Goal: Information Seeking & Learning: Learn about a topic

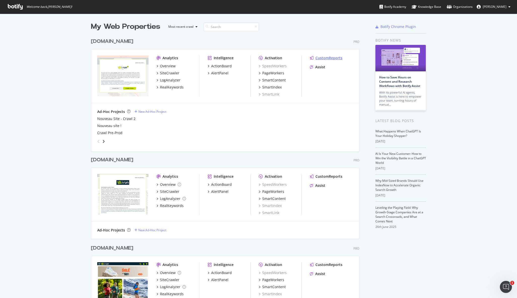
click at [317, 56] on div "CustomReports" at bounding box center [328, 57] width 27 height 5
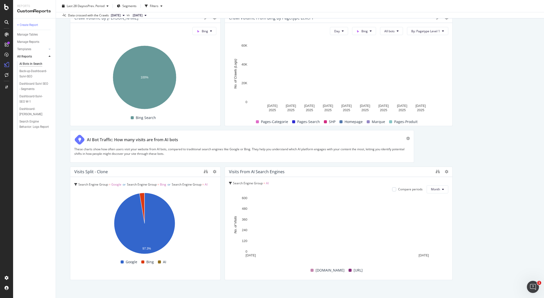
scroll to position [755, 0]
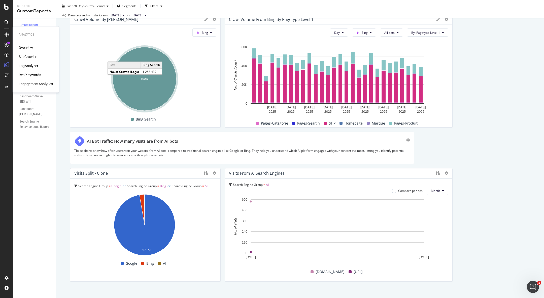
click at [27, 48] on div "Overview" at bounding box center [26, 47] width 14 height 5
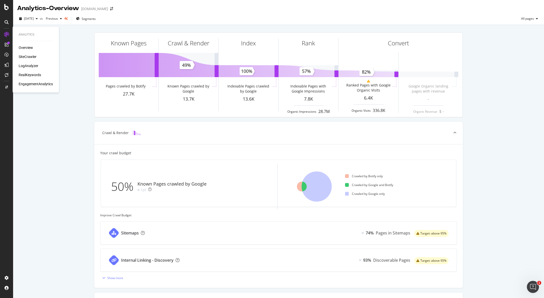
click at [30, 75] on div "RealKeywords" at bounding box center [30, 74] width 22 height 5
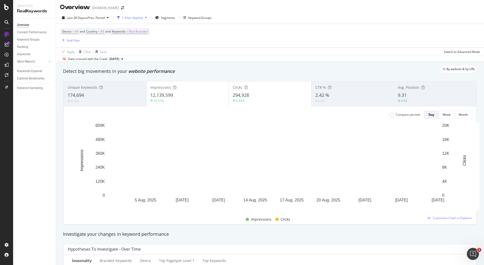
scroll to position [1, 0]
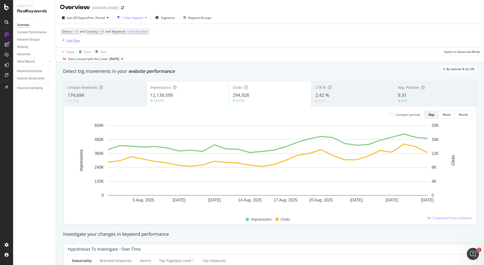
click at [76, 40] on div "Add Filter" at bounding box center [73, 40] width 13 height 4
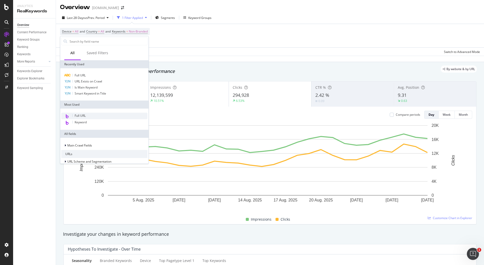
click at [79, 117] on span "Full URL" at bounding box center [80, 115] width 11 height 4
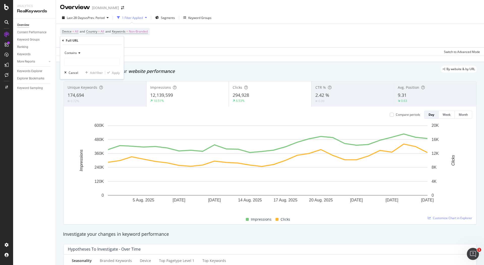
click at [75, 55] on div "Contains" at bounding box center [91, 53] width 55 height 8
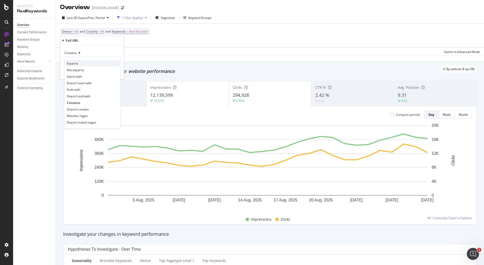
click at [77, 62] on span "Equal to" at bounding box center [72, 63] width 11 height 4
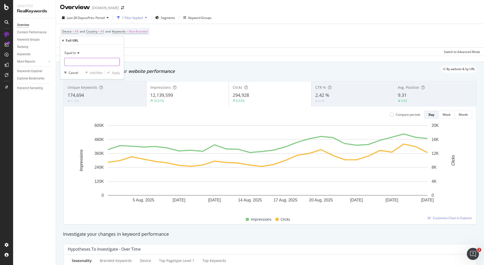
click at [80, 62] on input "text" at bounding box center [92, 62] width 55 height 8
paste input "https://www.i-run.fr/electronique/Cardio-Gps_c59/"
type input "https://www.i-run.fr/electronique/Cardio-Gps_c59/"
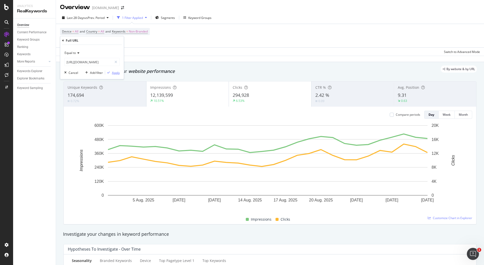
click at [117, 73] on div "Apply" at bounding box center [116, 72] width 8 height 4
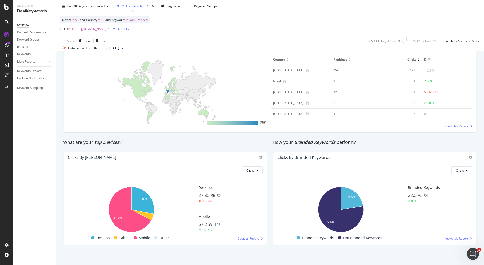
scroll to position [756, 0]
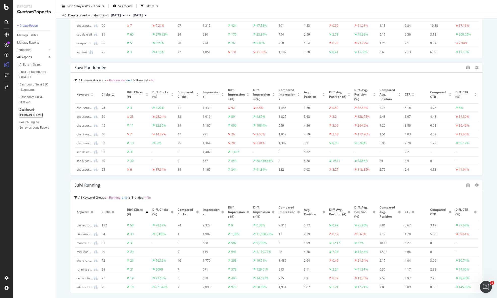
scroll to position [2017, 0]
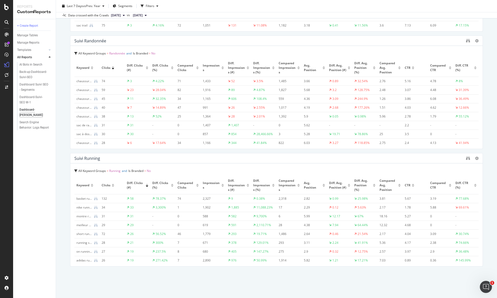
click at [459, 157] on div "Suivi Running" at bounding box center [276, 158] width 412 height 10
click at [466, 157] on icon "binoculars" at bounding box center [468, 158] width 4 height 4
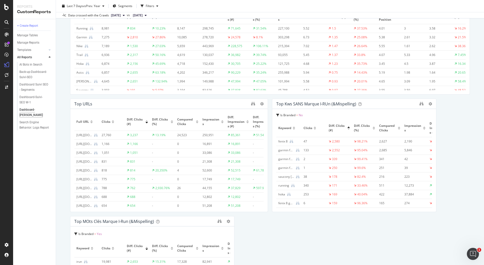
scroll to position [199, 0]
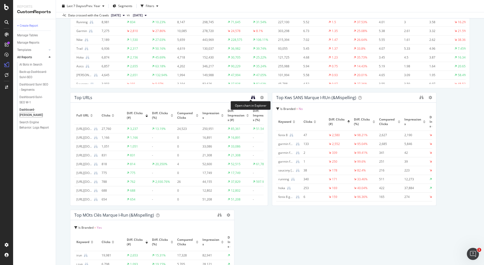
click at [251, 99] on icon "binoculars" at bounding box center [253, 97] width 4 height 4
click at [419, 95] on icon "binoculars" at bounding box center [421, 97] width 4 height 4
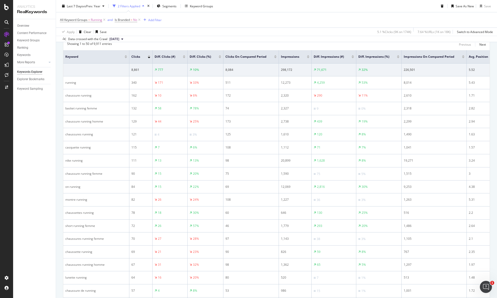
scroll to position [182, 0]
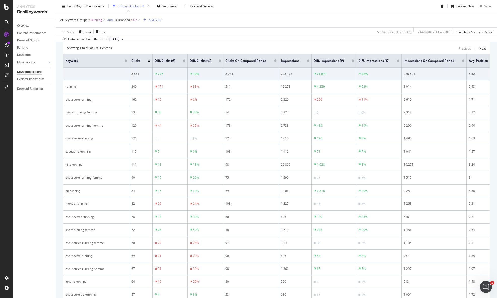
click at [183, 61] on div at bounding box center [184, 61] width 3 height 1
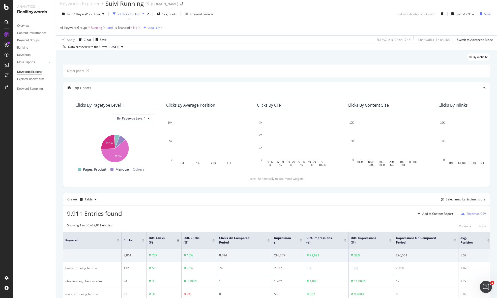
scroll to position [182, 0]
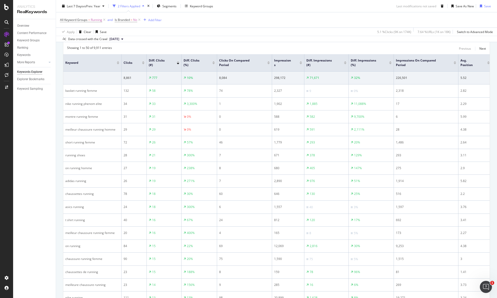
click at [142, 63] on div at bounding box center [143, 63] width 3 height 1
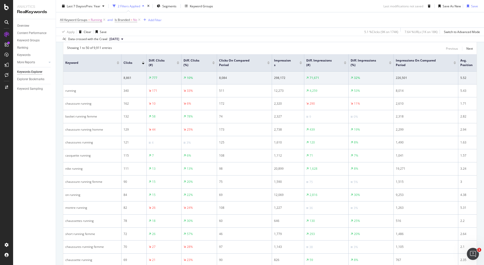
scroll to position [182, 0]
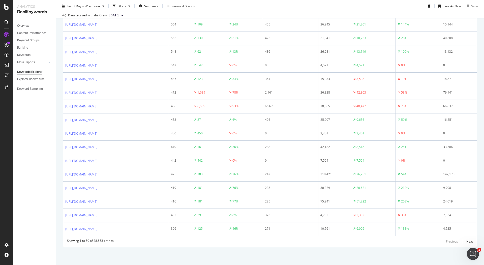
scroll to position [712, 0]
click at [466, 240] on div "Next" at bounding box center [469, 241] width 7 height 4
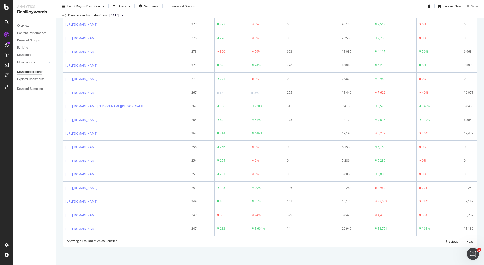
scroll to position [774, 0]
click at [466, 241] on div "Next" at bounding box center [469, 241] width 7 height 4
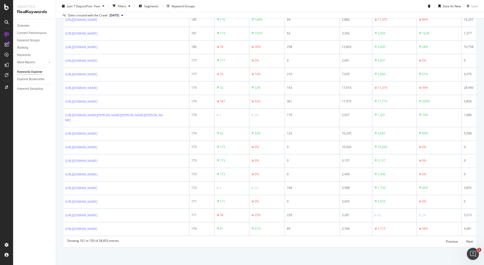
scroll to position [307, 0]
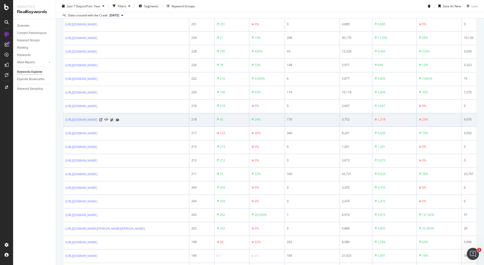
click at [114, 121] on icon at bounding box center [112, 119] width 4 height 3
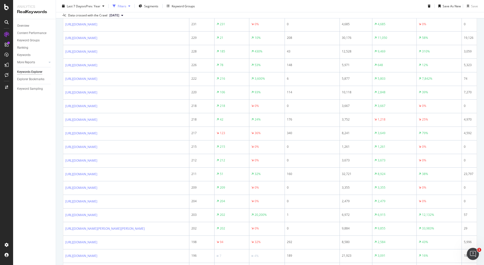
click at [121, 6] on div "Filters" at bounding box center [122, 6] width 9 height 4
click at [74, 18] on div "Add Filter" at bounding box center [73, 19] width 13 height 4
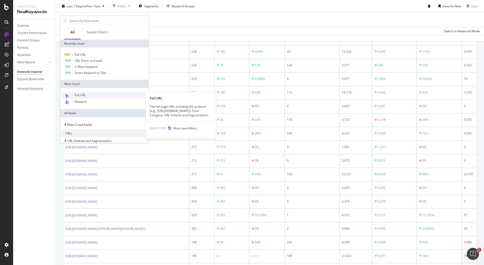
click at [88, 94] on div "Full URL" at bounding box center [104, 95] width 86 height 7
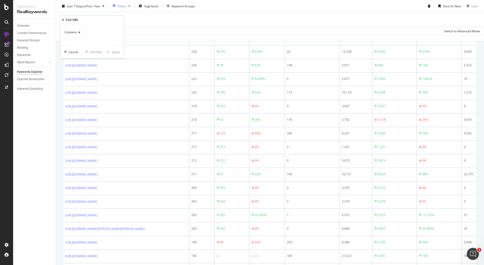
click at [78, 33] on icon at bounding box center [79, 32] width 4 height 3
click at [77, 41] on span "Equal to" at bounding box center [72, 42] width 11 height 4
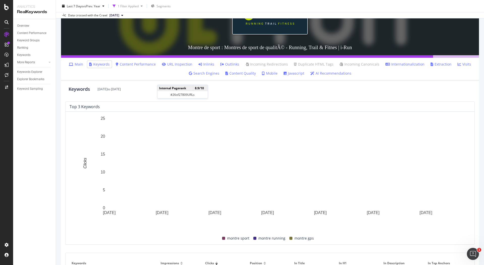
scroll to position [233, 0]
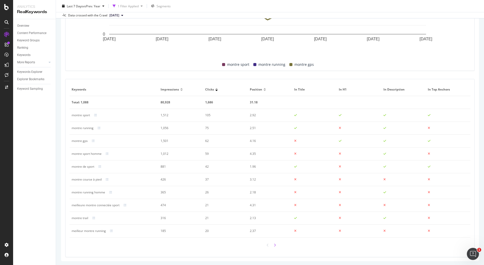
click at [274, 198] on icon at bounding box center [275, 244] width 2 height 3
click at [267, 198] on icon at bounding box center [268, 244] width 2 height 3
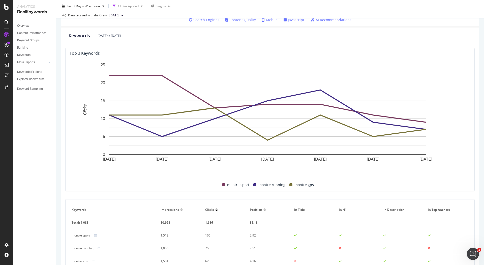
scroll to position [138, 0]
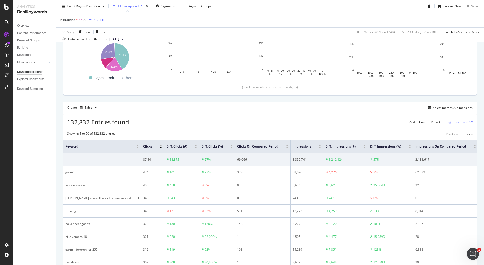
scroll to position [116, 0]
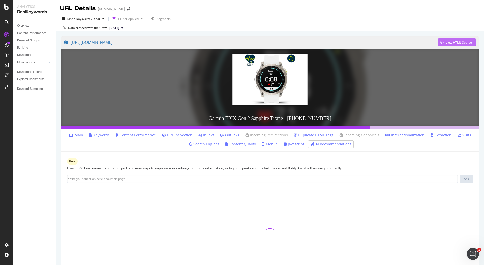
click at [462, 42] on div "View HTML Source" at bounding box center [458, 42] width 26 height 4
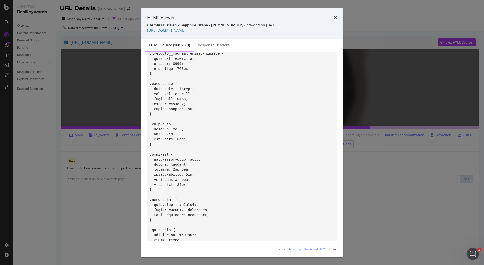
scroll to position [286, 0]
click at [209, 48] on div "Response Headers" at bounding box center [213, 45] width 31 height 5
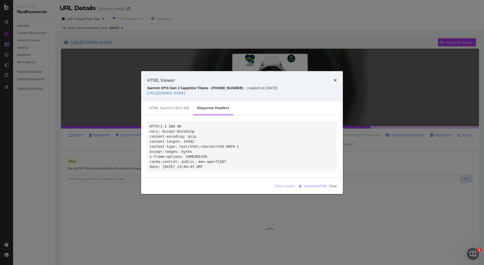
click at [337, 73] on div "HTML Viewer Garmin EPIX Gen 2 Sapphire Titane - [PHONE_NUMBER] - crawled on [DA…" at bounding box center [242, 86] width 202 height 31
click at [334, 78] on icon "times" at bounding box center [335, 80] width 3 height 4
